Goal: Use online tool/utility: Utilize a website feature to perform a specific function

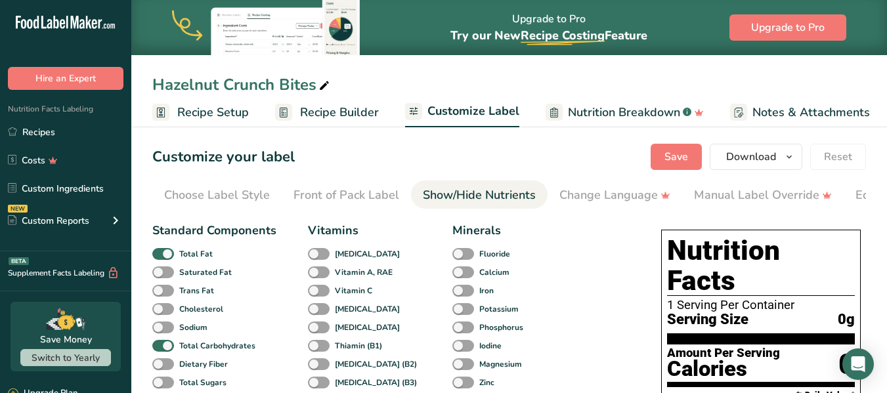
scroll to position [0, 255]
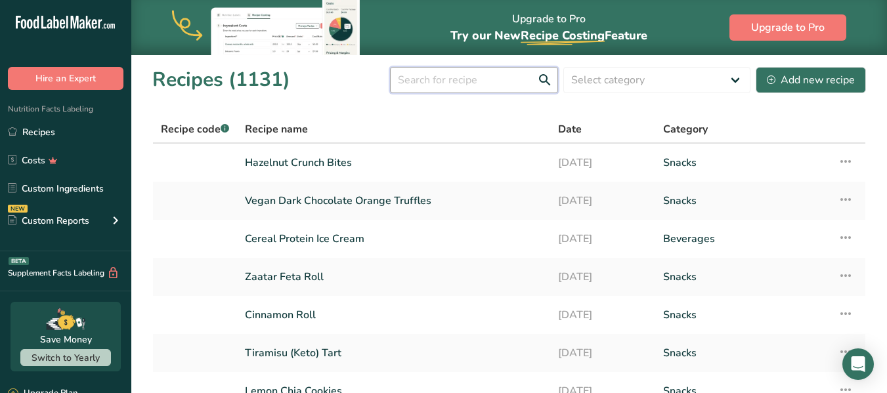
click at [506, 80] on input "text" at bounding box center [474, 80] width 168 height 26
click at [731, 78] on select "Select category All Baked Goods Beverages Confectionery Cooked Meals, Salads, &…" at bounding box center [657, 80] width 187 height 26
select select "7"
click at [564, 67] on select "Select category All Baked Goods Beverages Confectionery Cooked Meals, Salads, &…" at bounding box center [657, 80] width 187 height 26
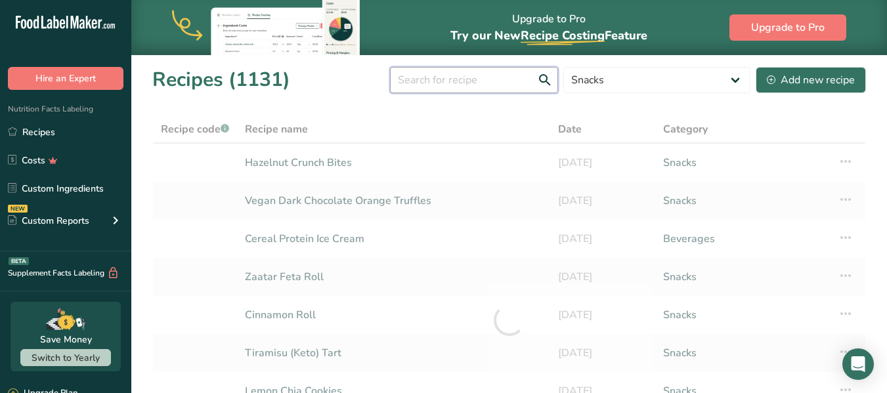
click at [470, 79] on input "text" at bounding box center [474, 80] width 168 height 26
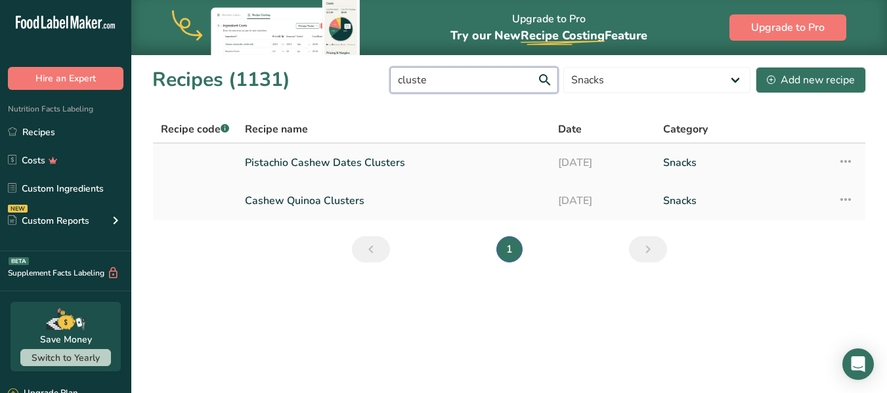
type input "cluste"
click at [370, 161] on link "Pistachio Cashew Dates Clusters" at bounding box center [394, 163] width 298 height 28
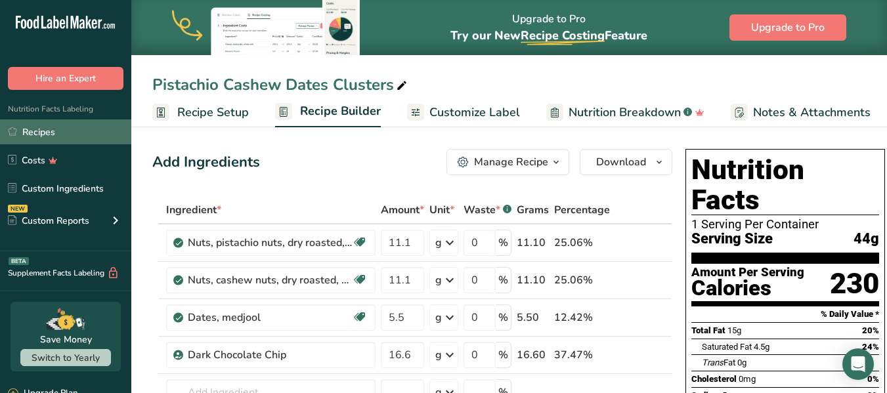
click at [51, 129] on link "Recipes" at bounding box center [65, 132] width 131 height 25
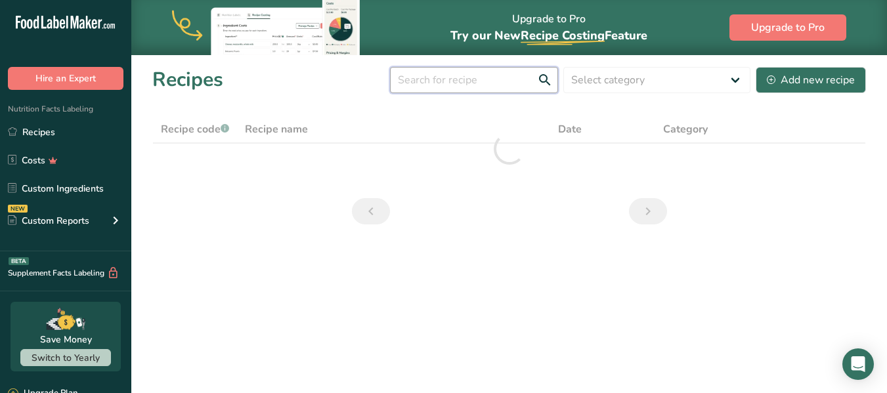
click at [472, 78] on input "text" at bounding box center [474, 80] width 168 height 26
type input "t"
click at [736, 78] on select "Select category All Baked Goods Beverages Confectionery Cooked Meals, Salads, &…" at bounding box center [657, 80] width 187 height 26
select select "7"
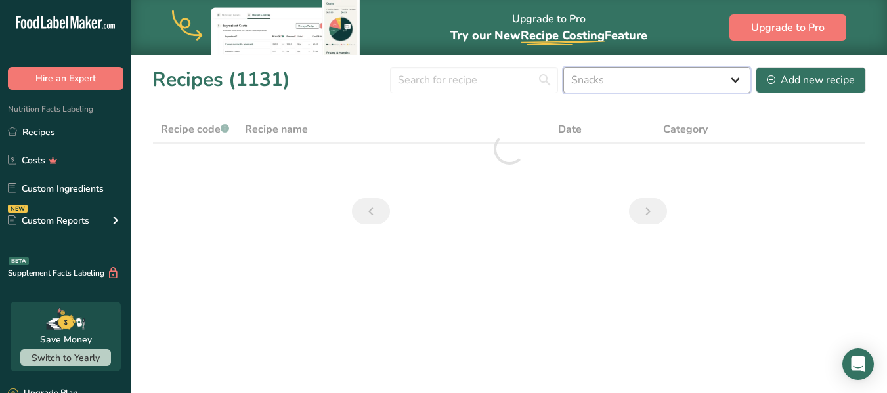
click at [564, 67] on select "Select category All Baked Goods Beverages Confectionery Cooked Meals, Salads, &…" at bounding box center [657, 80] width 187 height 26
click at [444, 83] on input "text" at bounding box center [474, 80] width 168 height 26
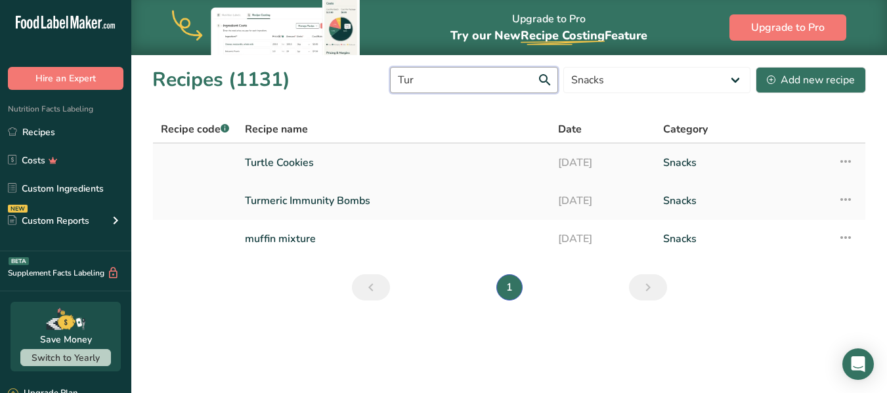
type input "Tur"
click at [376, 163] on link "Turtle Cookies" at bounding box center [394, 163] width 298 height 28
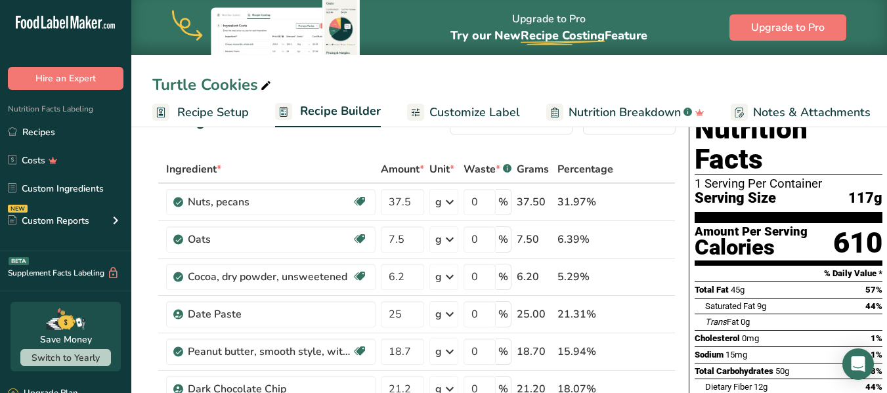
scroll to position [40, 0]
